Goal: Information Seeking & Learning: Learn about a topic

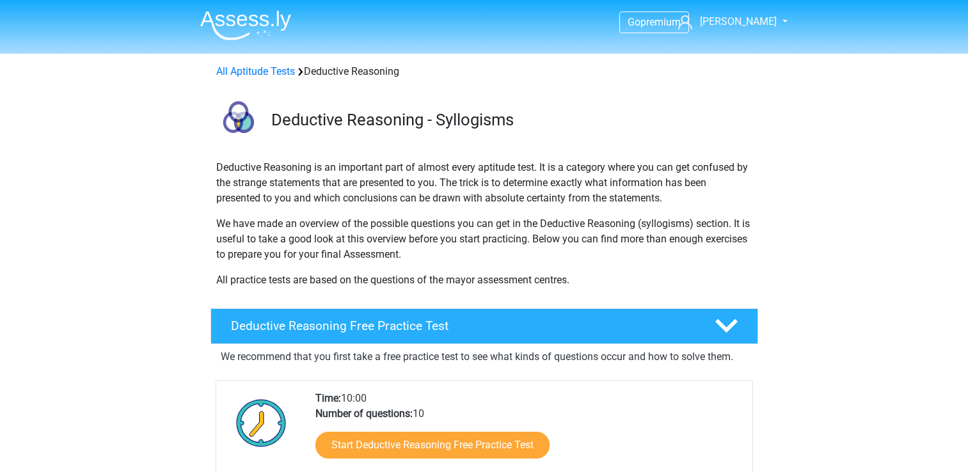
scroll to position [192, 0]
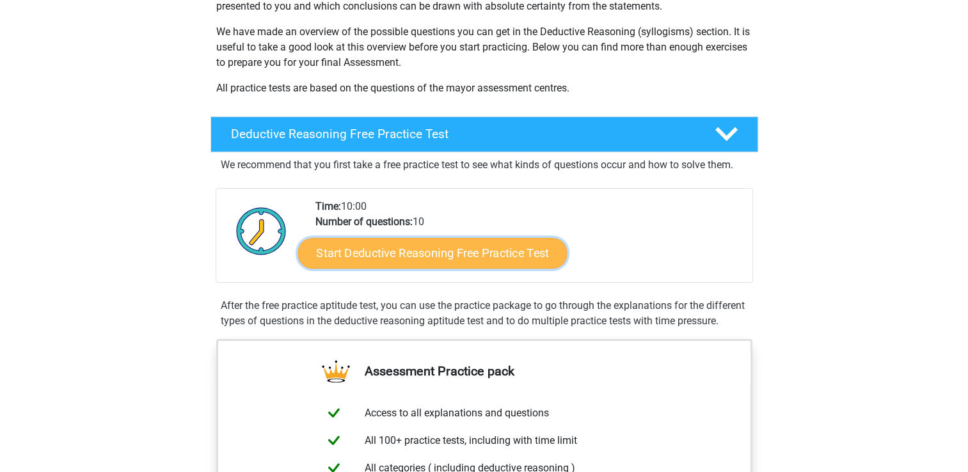
click at [424, 267] on link "Start Deductive Reasoning Free Practice Test" at bounding box center [432, 252] width 269 height 31
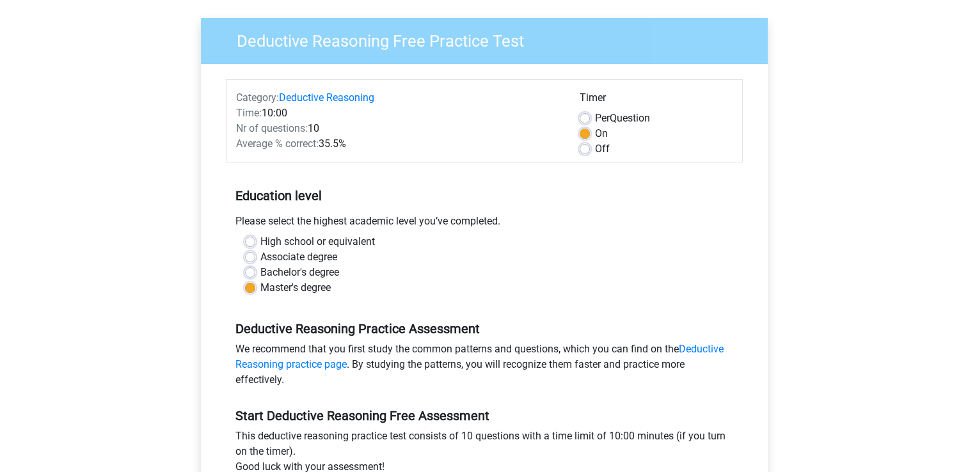
scroll to position [192, 0]
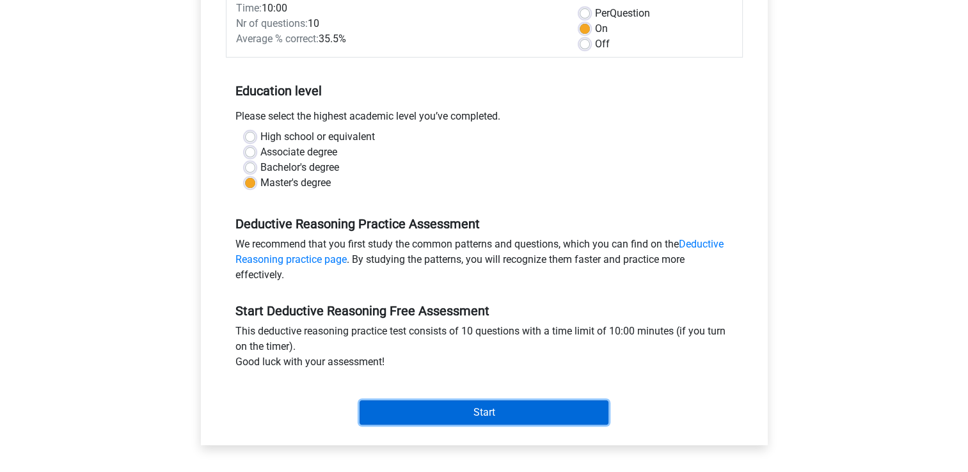
click at [448, 416] on input "Start" at bounding box center [484, 413] width 249 height 24
